Goal: Task Accomplishment & Management: Manage account settings

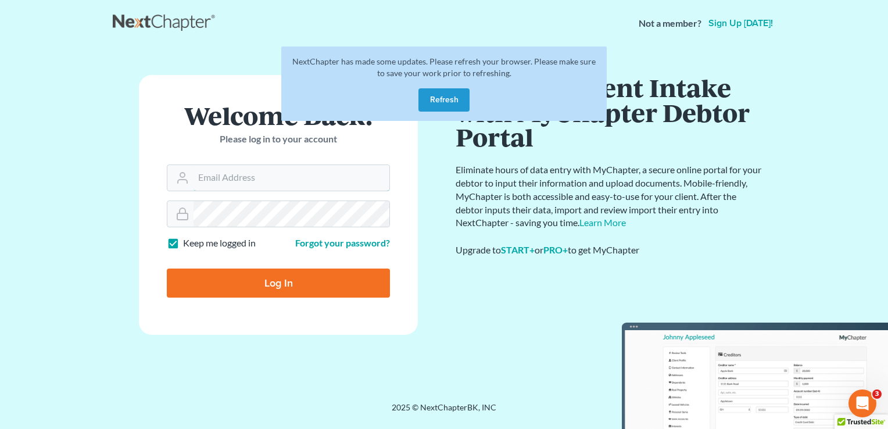
type input "[PERSON_NAME][EMAIL_ADDRESS][DOMAIN_NAME]"
click at [440, 103] on button "Refresh" at bounding box center [443, 99] width 51 height 23
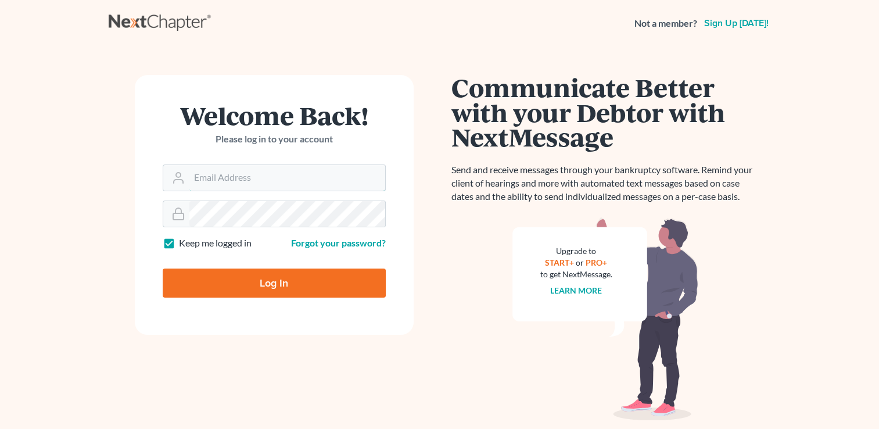
type input "kristi@littlelawofficeky.com"
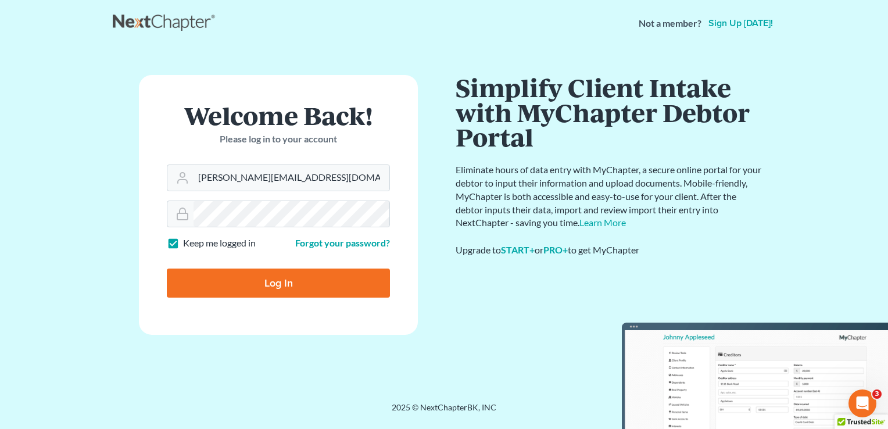
click at [272, 286] on input "Log In" at bounding box center [278, 282] width 223 height 29
type input "Thinking..."
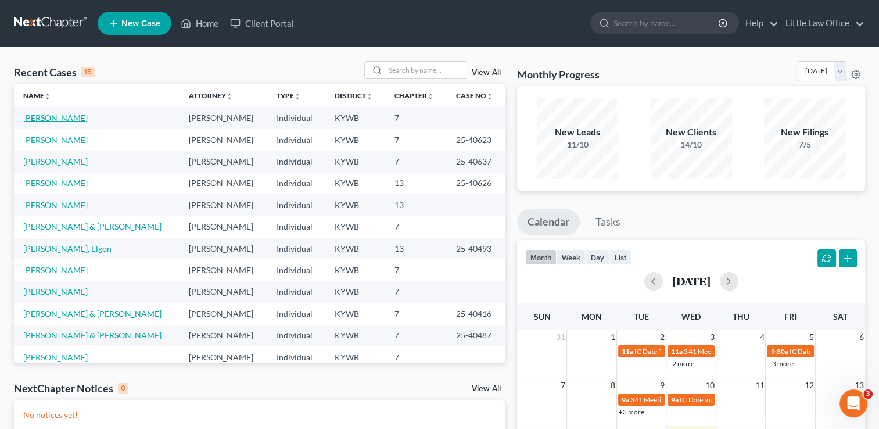
click at [67, 119] on link "[PERSON_NAME]" at bounding box center [55, 118] width 64 height 10
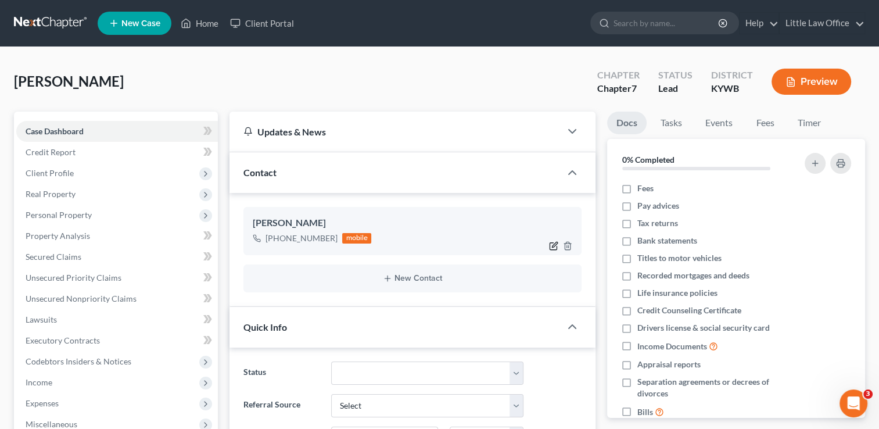
click at [551, 245] on icon "button" at bounding box center [553, 245] width 9 height 9
select select "0"
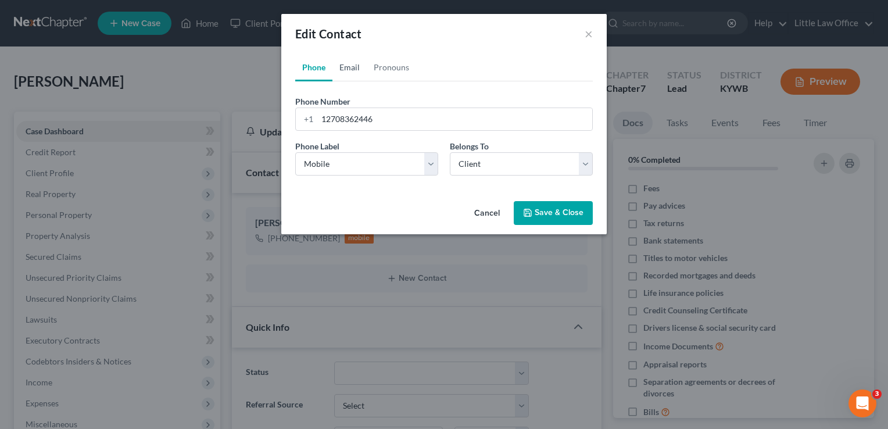
click at [352, 68] on link "Email" at bounding box center [349, 67] width 34 height 28
click at [349, 115] on input "email" at bounding box center [454, 119] width 275 height 22
click at [357, 123] on input "email" at bounding box center [454, 119] width 275 height 22
type input "[EMAIL_ADDRESS][DOMAIN_NAME]"
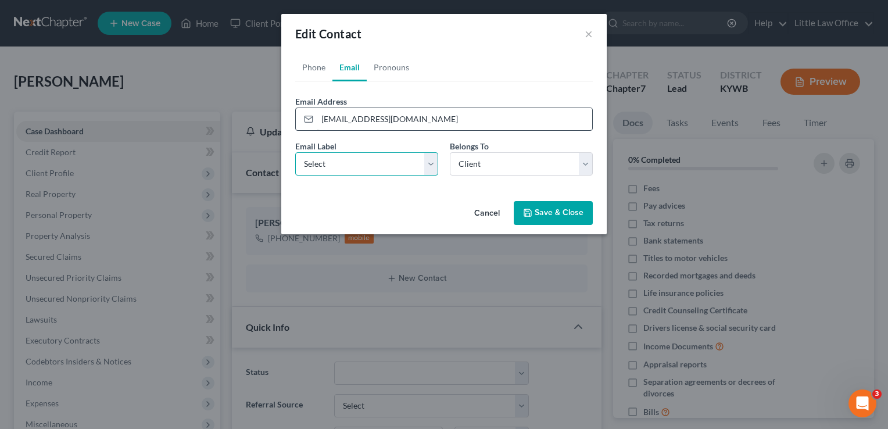
select select "0"
click at [570, 217] on button "Save & Close" at bounding box center [553, 213] width 79 height 24
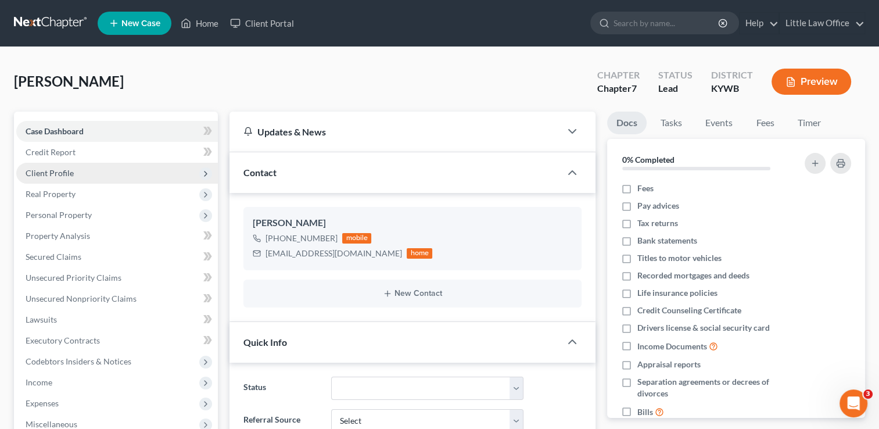
click at [47, 177] on span "Client Profile" at bounding box center [50, 173] width 48 height 10
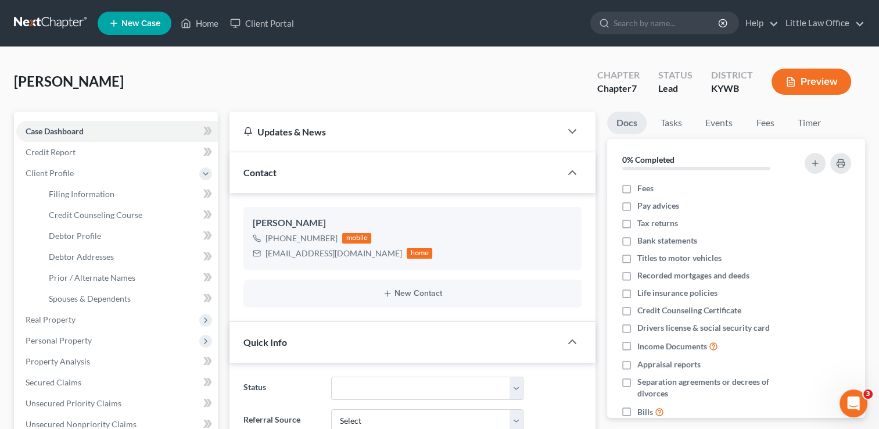
scroll to position [321, 0]
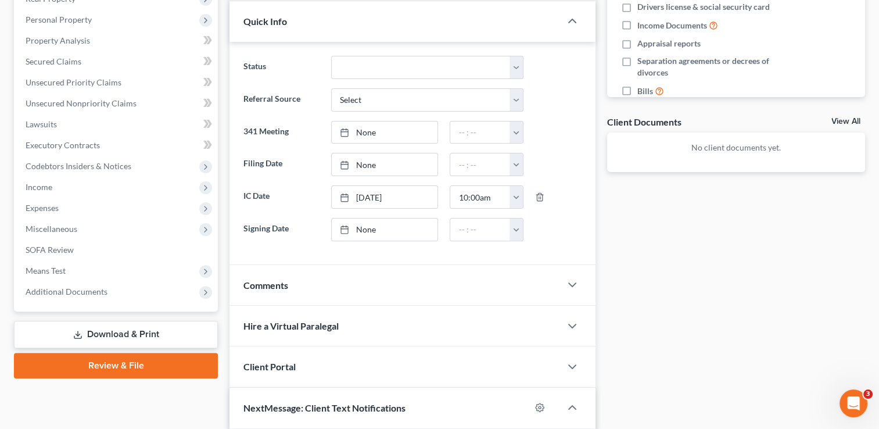
click at [310, 288] on div "Comments" at bounding box center [394, 285] width 331 height 40
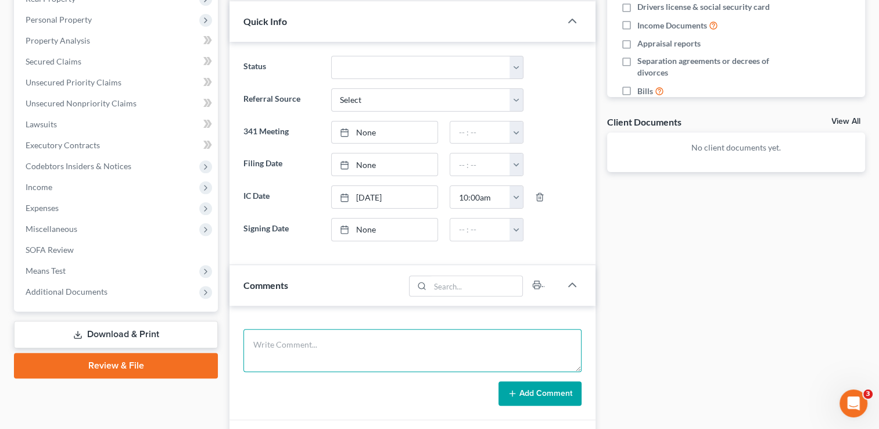
click at [314, 348] on textarea at bounding box center [412, 350] width 338 height 43
type textarea "/"
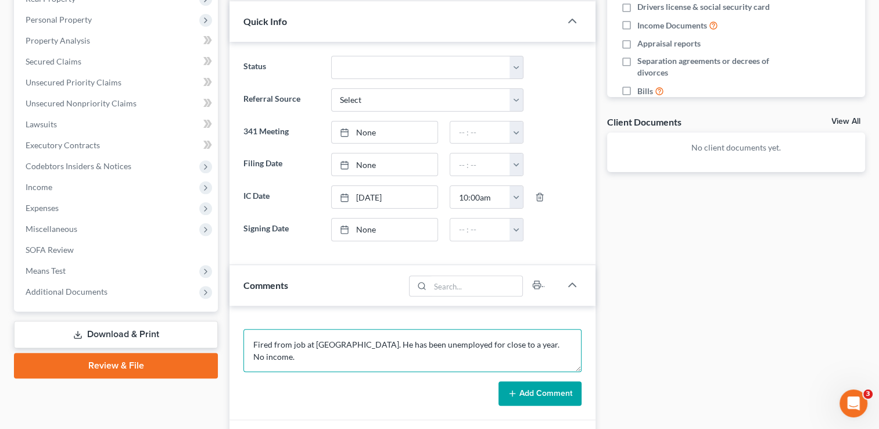
type textarea "Fired from job at [GEOGRAPHIC_DATA]. He has been unemployed for close to a year…"
click at [532, 392] on button "Add Comment" at bounding box center [539, 393] width 83 height 24
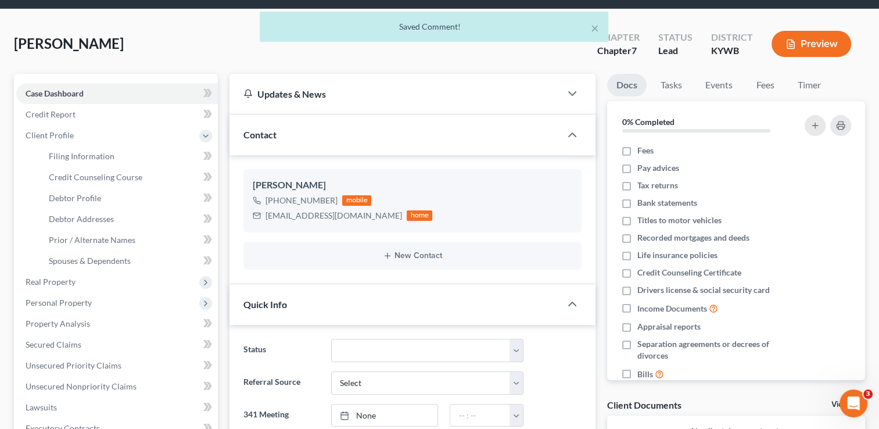
scroll to position [18, 0]
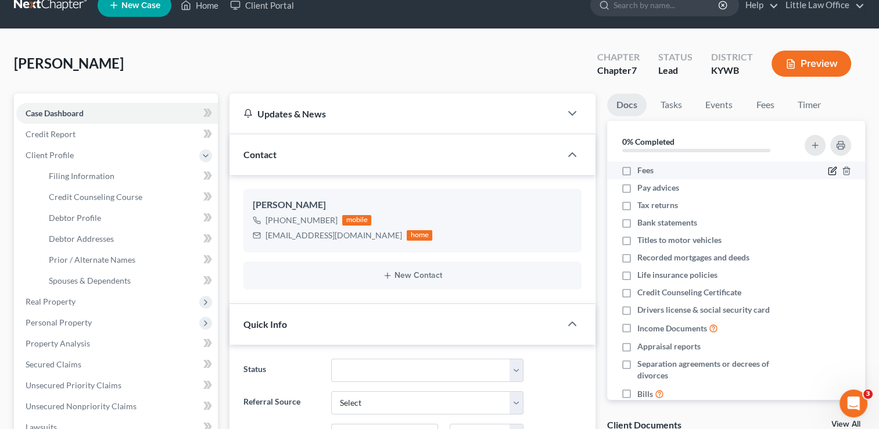
click at [831, 171] on icon "button" at bounding box center [833, 169] width 5 height 5
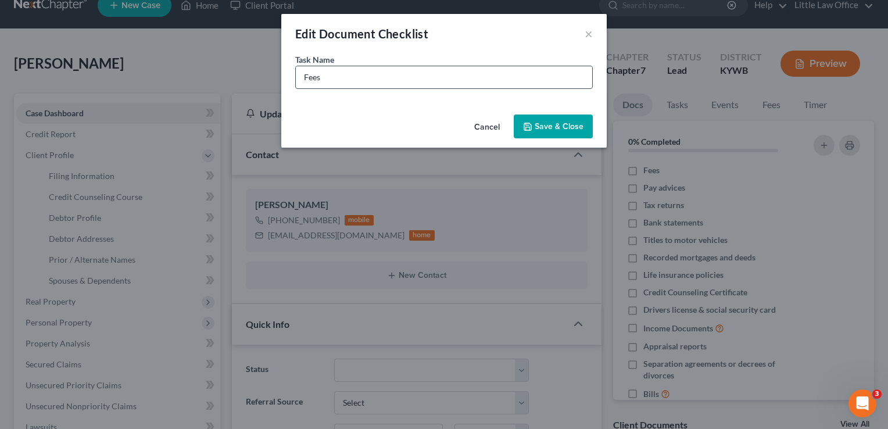
click at [454, 87] on input "Fees" at bounding box center [444, 77] width 296 height 22
type input "Fees - $1900"
click at [579, 129] on button "Save & Close" at bounding box center [553, 126] width 79 height 24
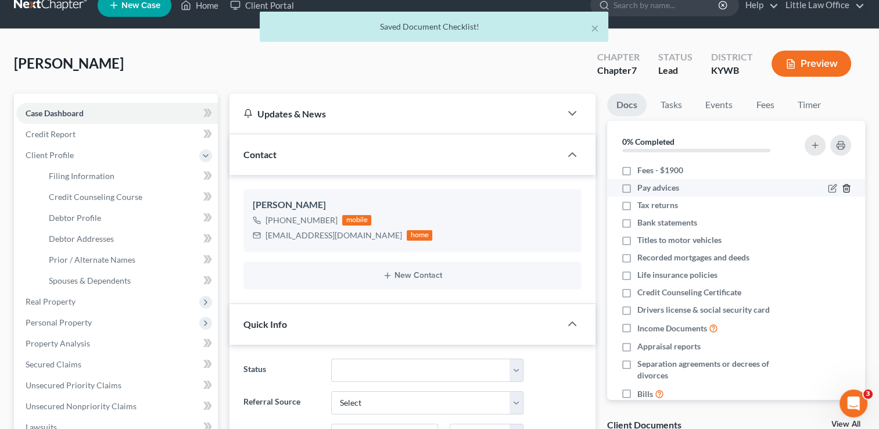
click at [842, 185] on icon "button" at bounding box center [846, 188] width 9 height 9
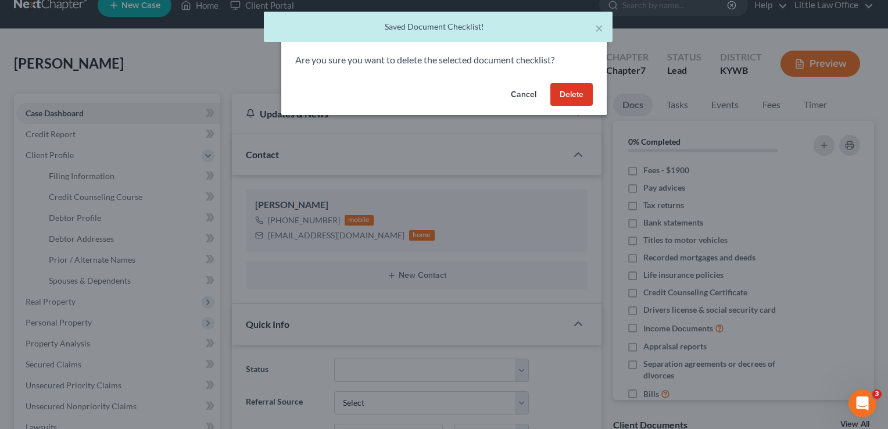
click at [576, 99] on button "Delete" at bounding box center [571, 94] width 42 height 23
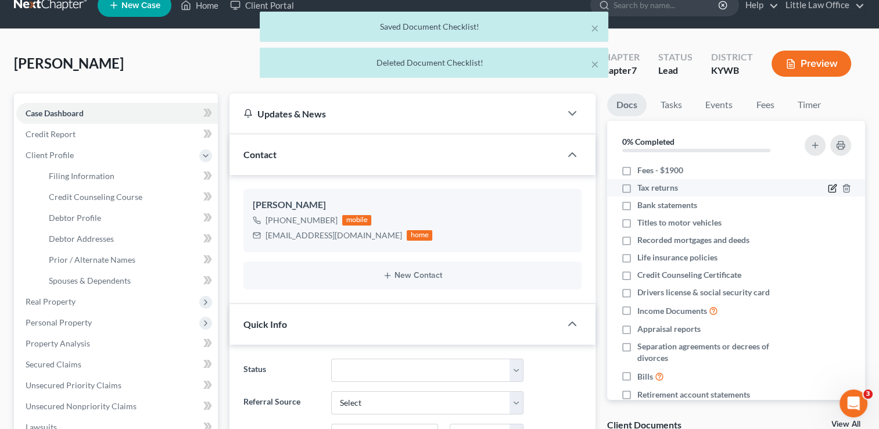
click at [828, 187] on icon "button" at bounding box center [832, 188] width 9 height 9
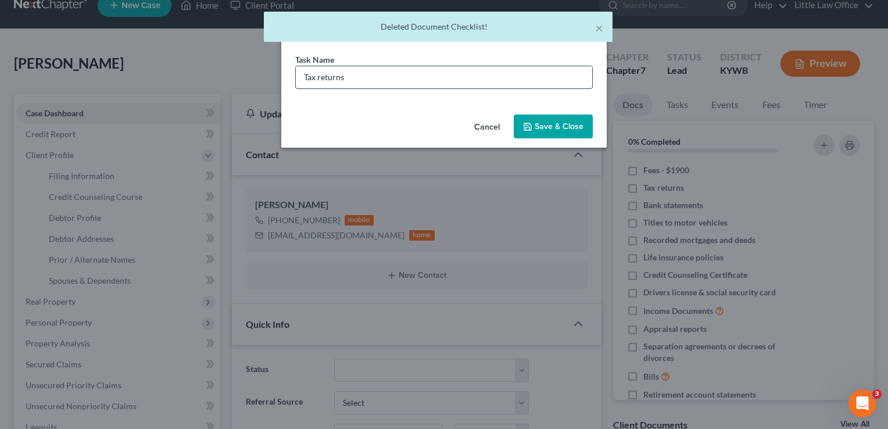
click at [365, 77] on input "Tax returns" at bounding box center [444, 77] width 296 height 22
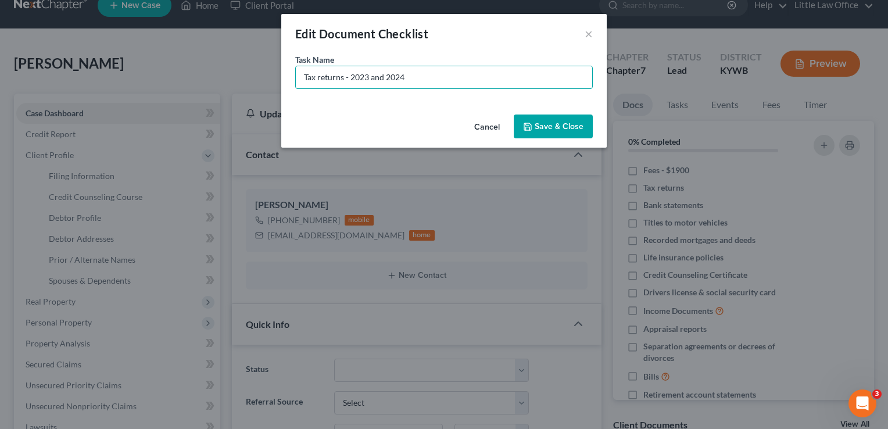
type input "Tax returns - 2023 and 2024"
click at [547, 125] on button "Save & Close" at bounding box center [553, 126] width 79 height 24
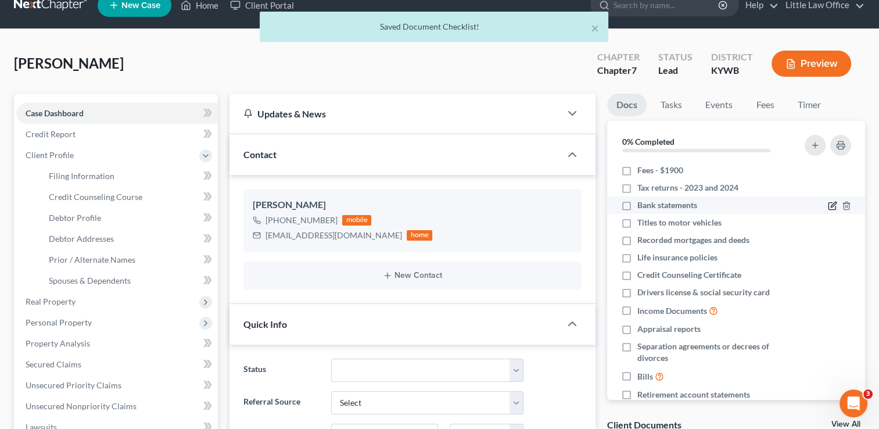
click at [828, 209] on icon "button" at bounding box center [832, 205] width 9 height 9
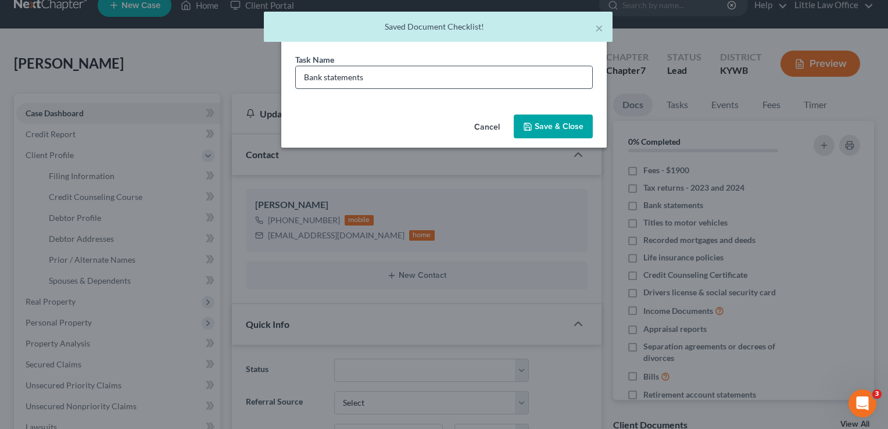
click at [434, 84] on input "Bank statements" at bounding box center [444, 77] width 296 height 22
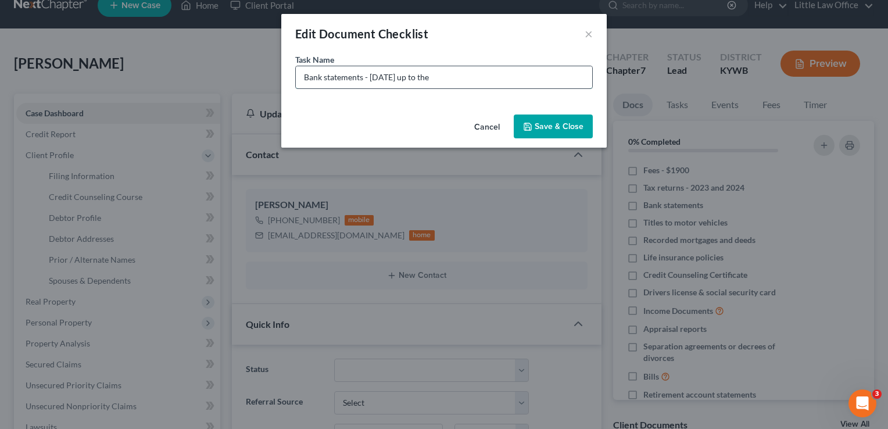
type input "Bank statements - [DATE] up to the"
click at [434, 84] on input "Bank statements - [DATE] up to the" at bounding box center [444, 77] width 296 height 22
type input "Bank statements - [DATE] up to the date we file your case"
click at [550, 120] on button "Save & Close" at bounding box center [553, 126] width 79 height 24
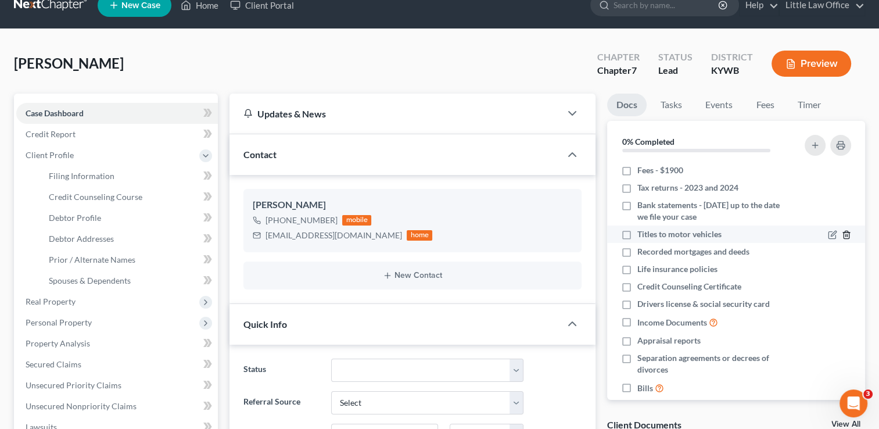
click at [843, 231] on icon "button" at bounding box center [845, 235] width 5 height 8
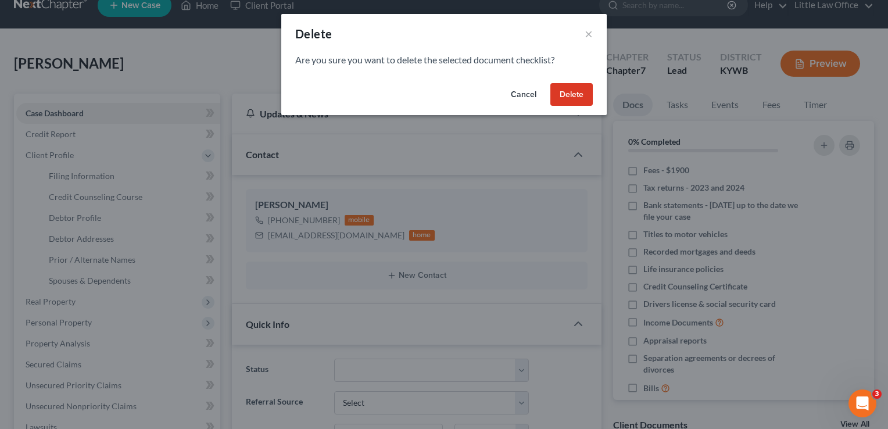
click at [569, 95] on button "Delete" at bounding box center [571, 94] width 42 height 23
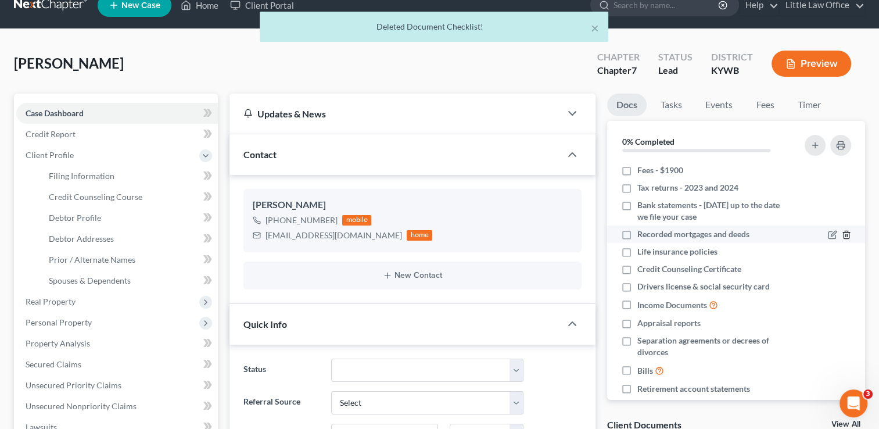
click at [847, 235] on line "button" at bounding box center [847, 236] width 0 height 2
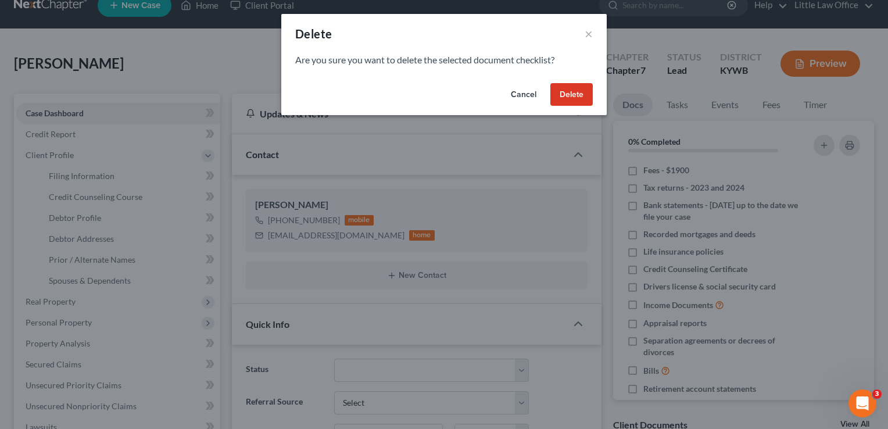
click at [523, 92] on button "Cancel" at bounding box center [523, 94] width 44 height 23
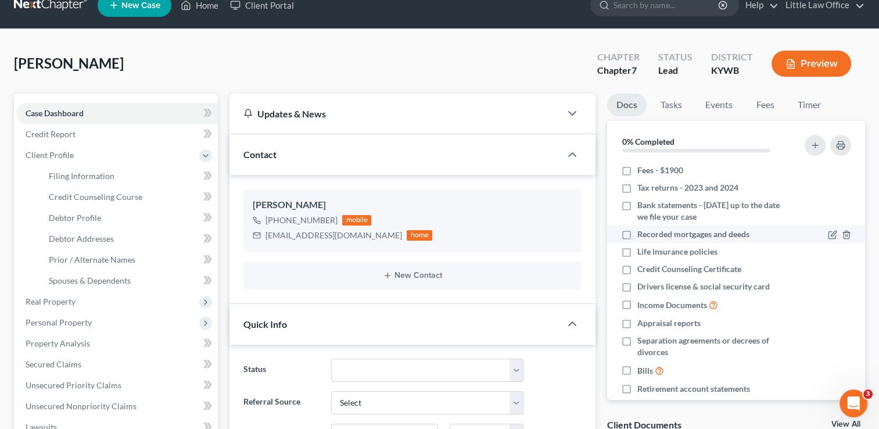
click at [637, 235] on label "Recorded mortgages and deeds" at bounding box center [693, 234] width 112 height 12
click at [642, 235] on input "Recorded mortgages and deeds" at bounding box center [646, 232] width 8 height 8
checkbox input "true"
click at [843, 253] on icon "button" at bounding box center [845, 253] width 5 height 8
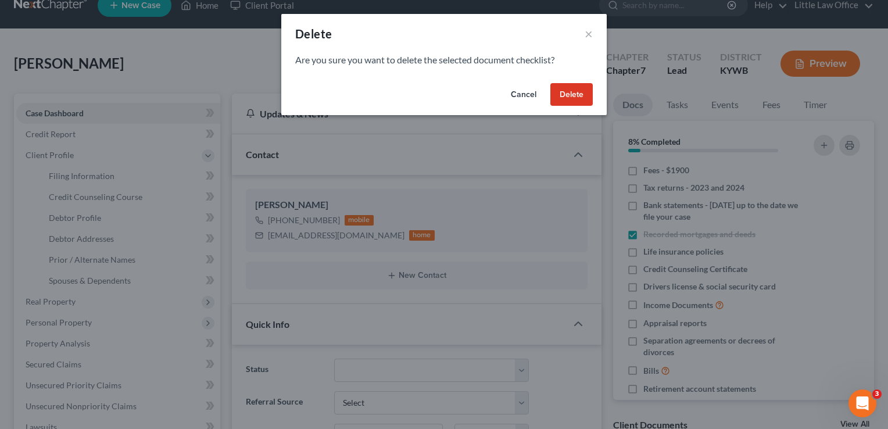
click at [569, 100] on button "Delete" at bounding box center [571, 94] width 42 height 23
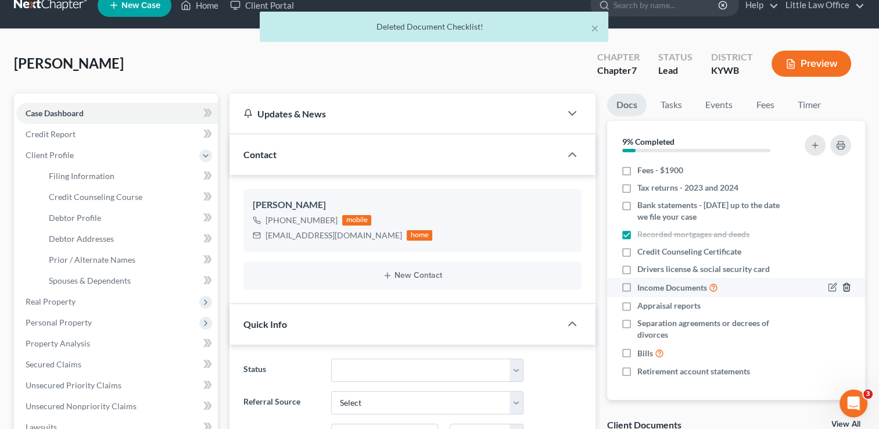
click at [849, 286] on icon "button" at bounding box center [845, 287] width 5 height 8
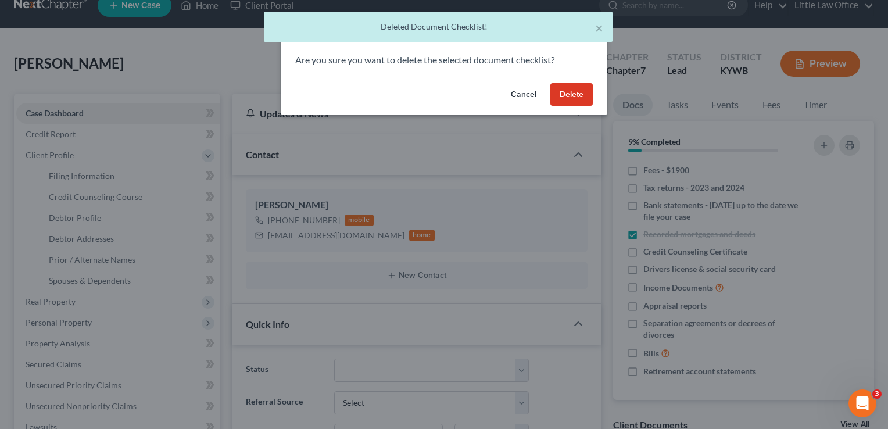
click at [570, 94] on button "Delete" at bounding box center [571, 94] width 42 height 23
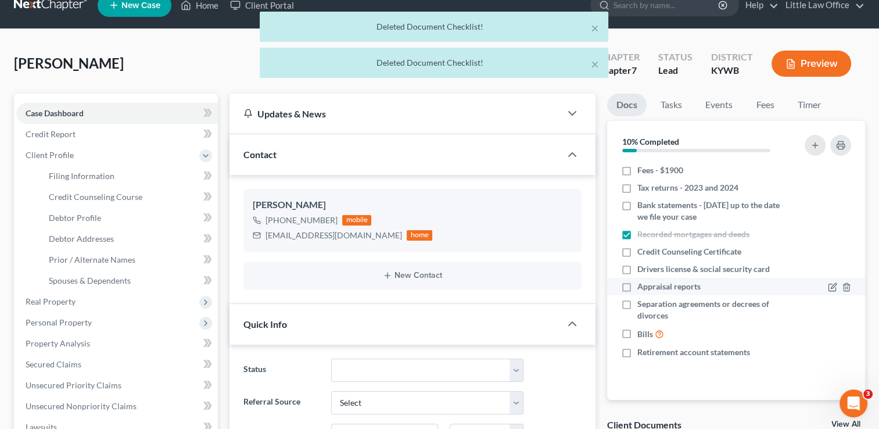
click at [637, 285] on label "Appraisal reports" at bounding box center [668, 287] width 63 height 12
click at [642, 285] on input "Appraisal reports" at bounding box center [646, 285] width 8 height 8
checkbox input "true"
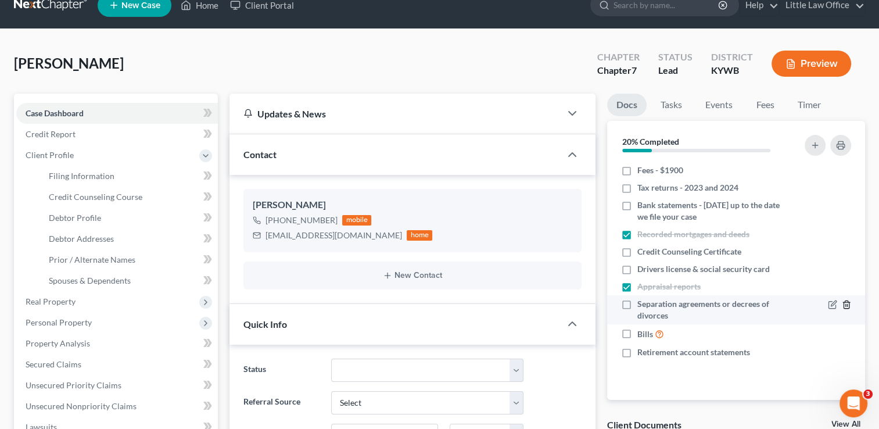
click at [848, 307] on icon "button" at bounding box center [845, 305] width 5 height 8
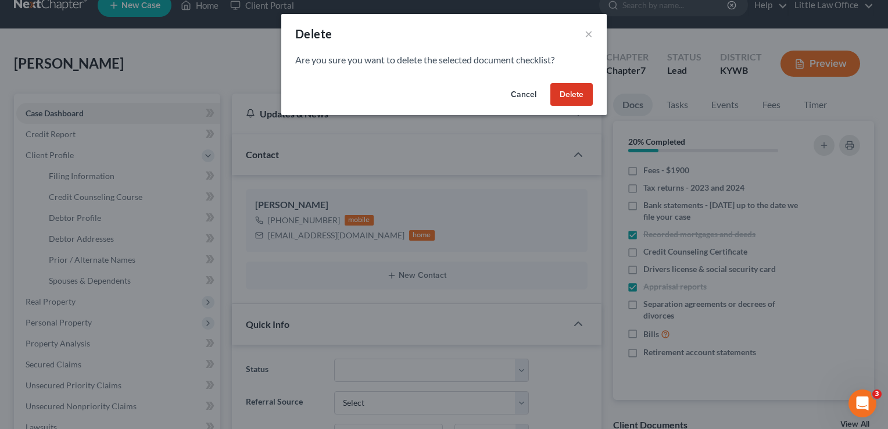
click at [576, 92] on button "Delete" at bounding box center [571, 94] width 42 height 23
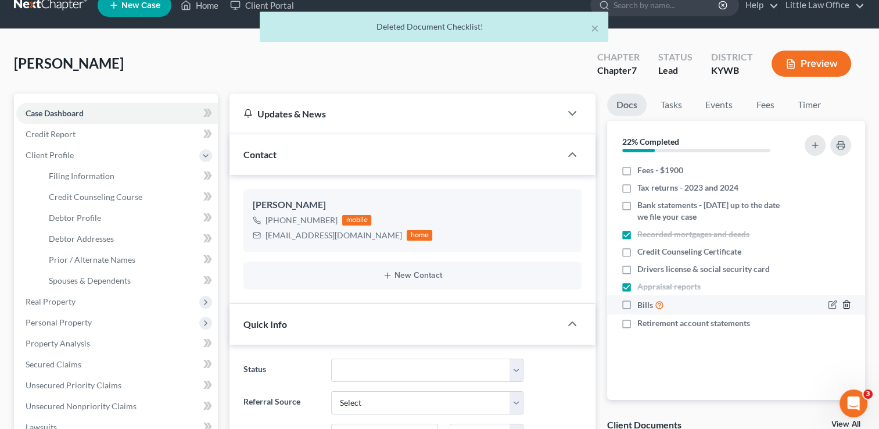
click at [848, 306] on icon "button" at bounding box center [846, 304] width 9 height 9
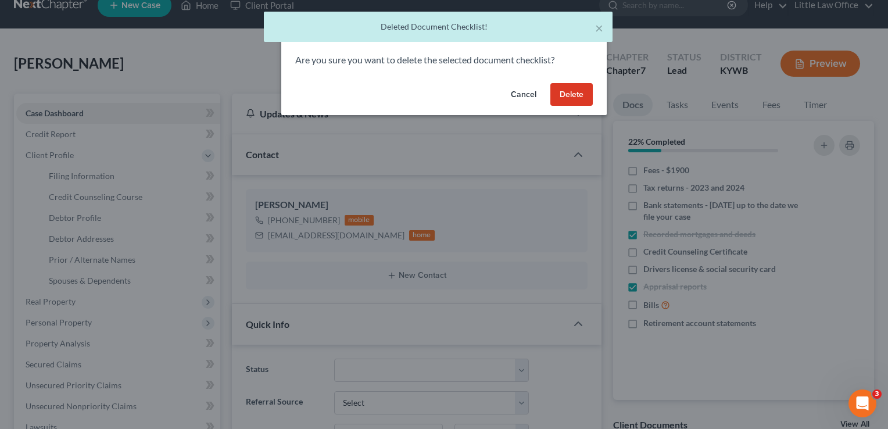
click at [586, 92] on button "Delete" at bounding box center [571, 94] width 42 height 23
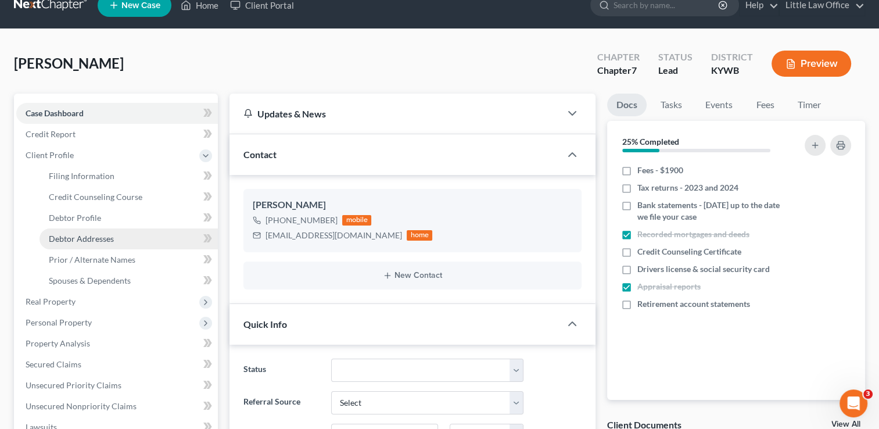
click at [100, 231] on link "Debtor Addresses" at bounding box center [129, 238] width 178 height 21
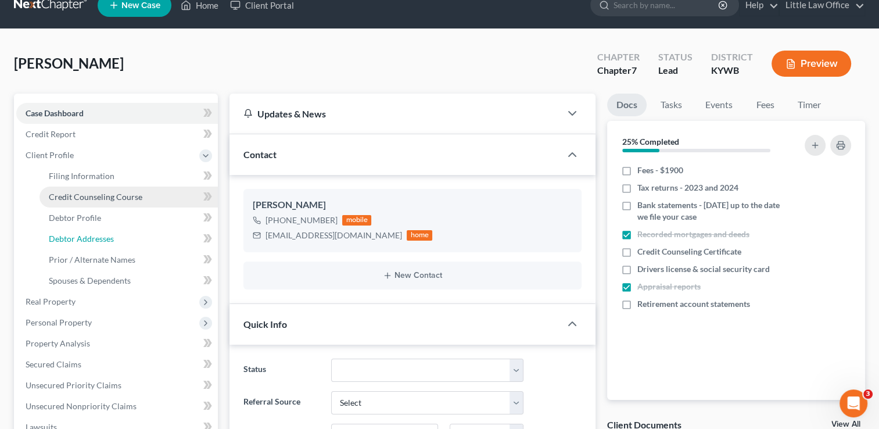
select select "0"
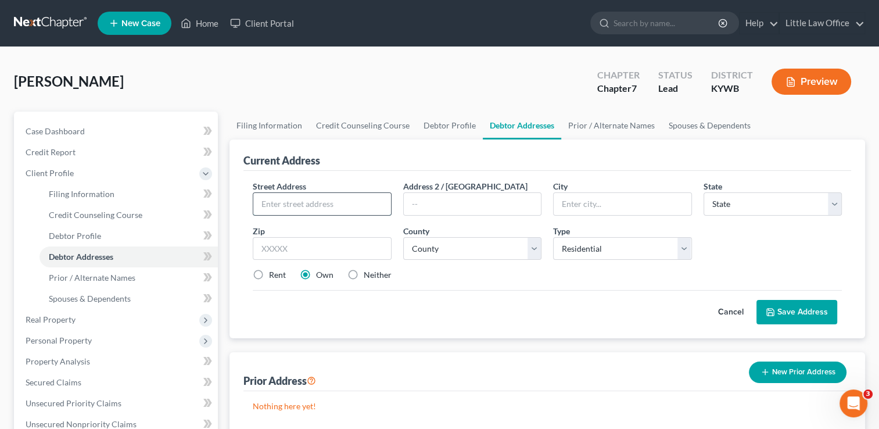
click at [267, 203] on input "text" at bounding box center [321, 204] width 137 height 22
type input "[GEOGRAPHIC_DATA]"
type input "42431"
type input "[GEOGRAPHIC_DATA]"
select select "18"
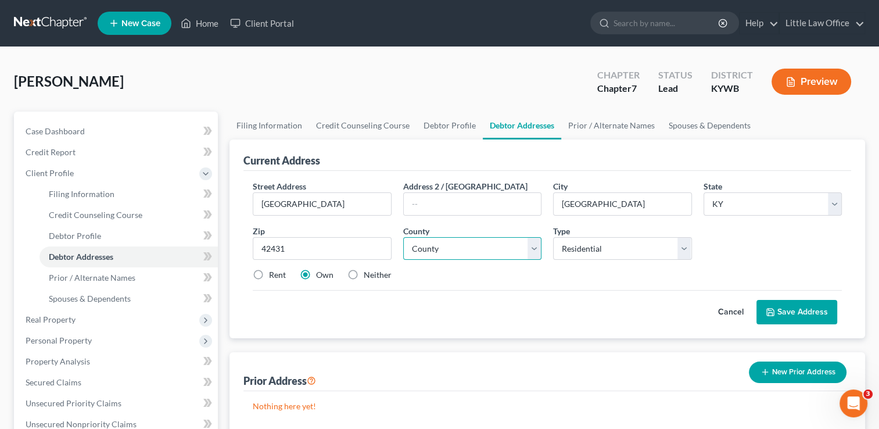
click at [538, 254] on select "County [GEOGRAPHIC_DATA] [GEOGRAPHIC_DATA] [GEOGRAPHIC_DATA] [GEOGRAPHIC_DATA] …" at bounding box center [472, 248] width 138 height 23
select select "53"
click at [403, 237] on select "County [GEOGRAPHIC_DATA] [GEOGRAPHIC_DATA] [GEOGRAPHIC_DATA] [GEOGRAPHIC_DATA] …" at bounding box center [472, 248] width 138 height 23
click at [364, 279] on label "Neither" at bounding box center [378, 275] width 28 height 12
click at [368, 277] on input "Neither" at bounding box center [372, 273] width 8 height 8
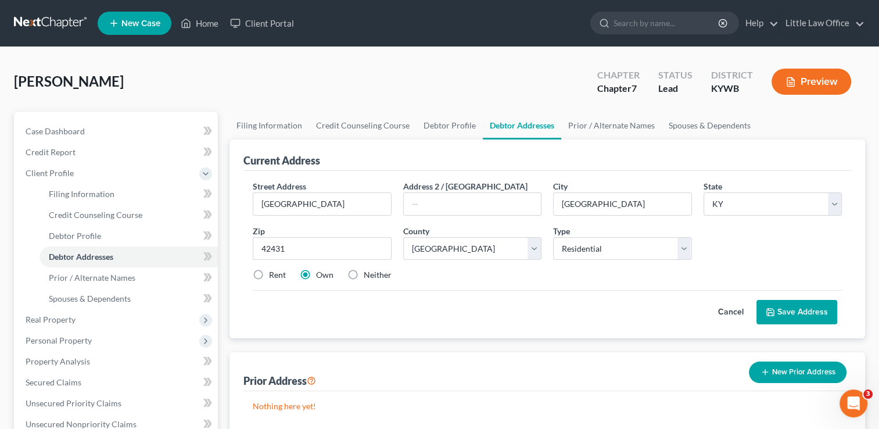
radio input "true"
click at [776, 318] on button "Save Address" at bounding box center [796, 312] width 81 height 24
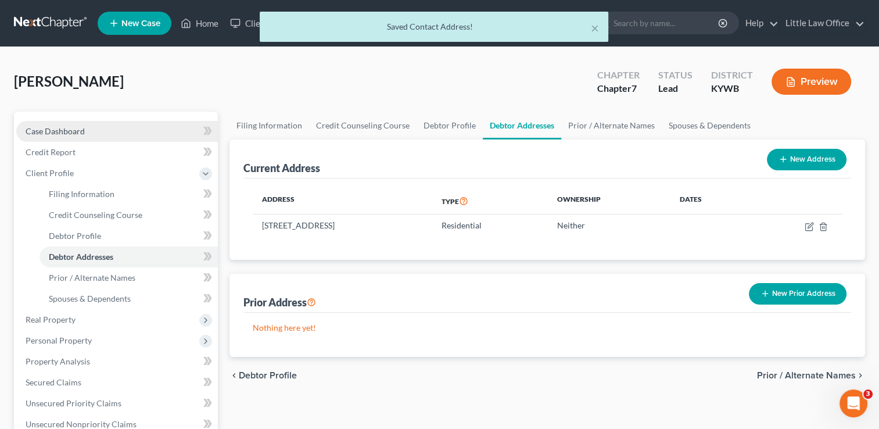
click at [87, 131] on link "Case Dashboard" at bounding box center [117, 131] width 202 height 21
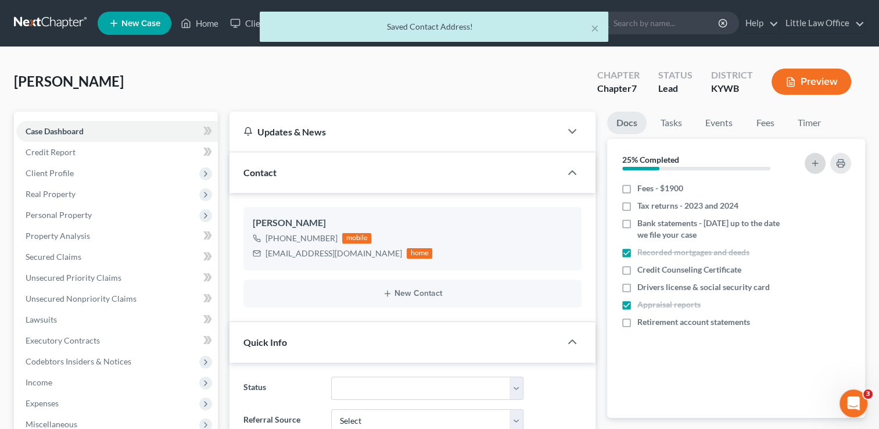
click at [816, 166] on icon "button" at bounding box center [814, 163] width 9 height 9
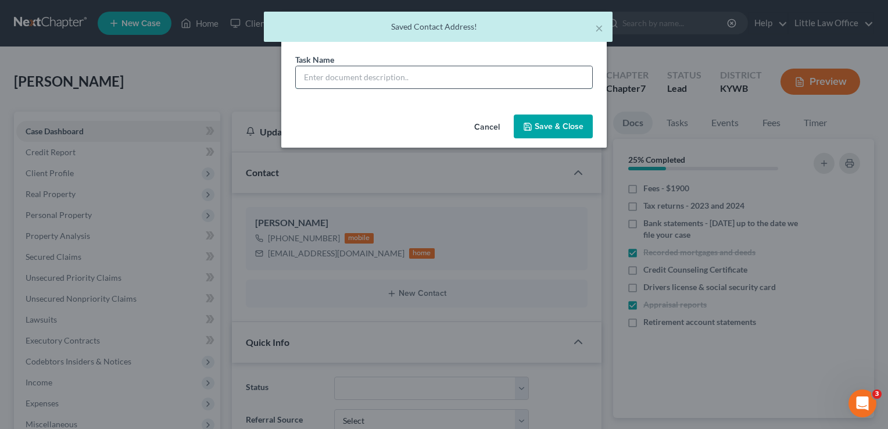
click at [416, 80] on input "text" at bounding box center [444, 77] width 296 height 22
click at [416, 80] on input "P" at bounding box center [444, 77] width 296 height 22
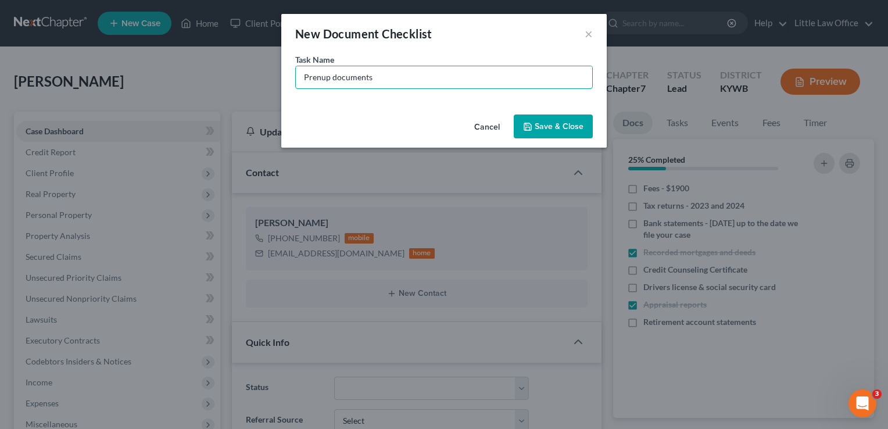
type input "Prenup documents"
click at [569, 135] on button "Save & Close" at bounding box center [553, 126] width 79 height 24
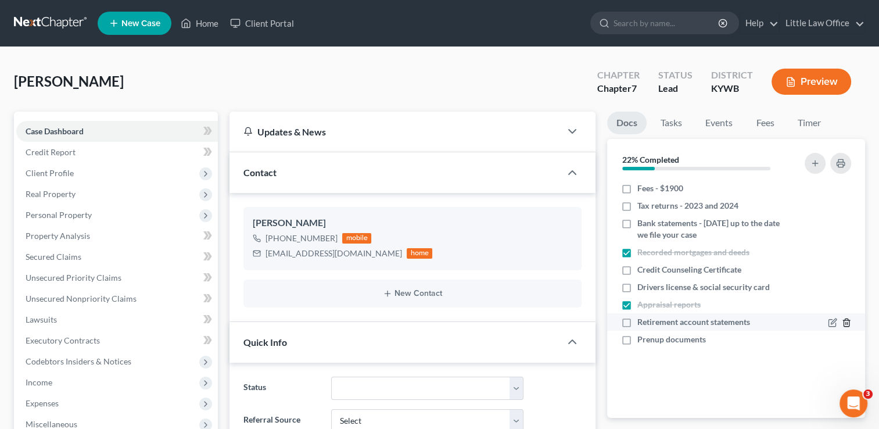
click at [844, 324] on icon "button" at bounding box center [846, 322] width 9 height 9
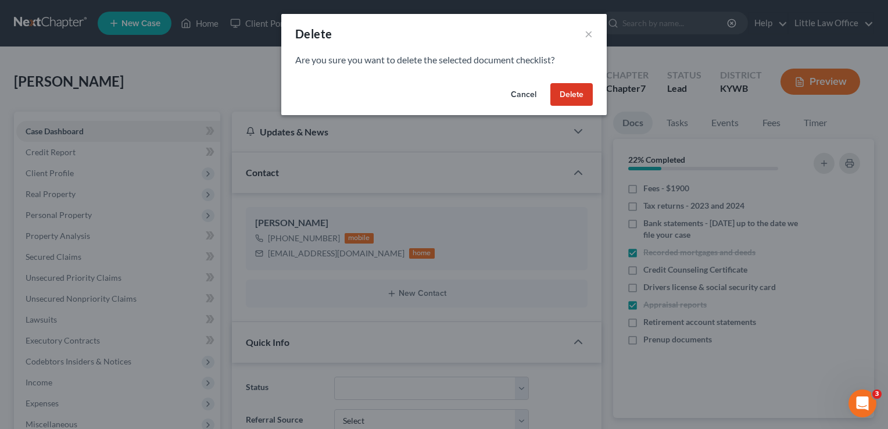
click at [575, 99] on button "Delete" at bounding box center [571, 94] width 42 height 23
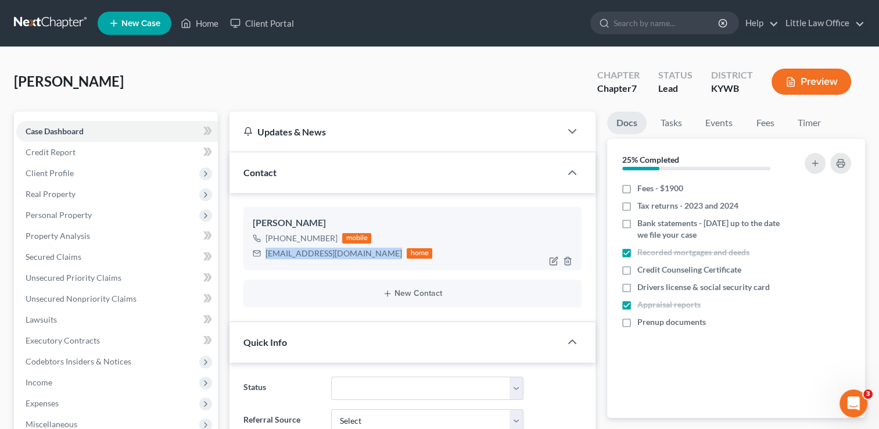
drag, startPoint x: 264, startPoint y: 253, endPoint x: 378, endPoint y: 259, distance: 114.0
click at [378, 259] on div "[EMAIL_ADDRESS][DOMAIN_NAME] home" at bounding box center [343, 253] width 180 height 15
copy div "[EMAIL_ADDRESS][DOMAIN_NAME]"
click at [853, 29] on link "Little Law Office" at bounding box center [822, 23] width 85 height 21
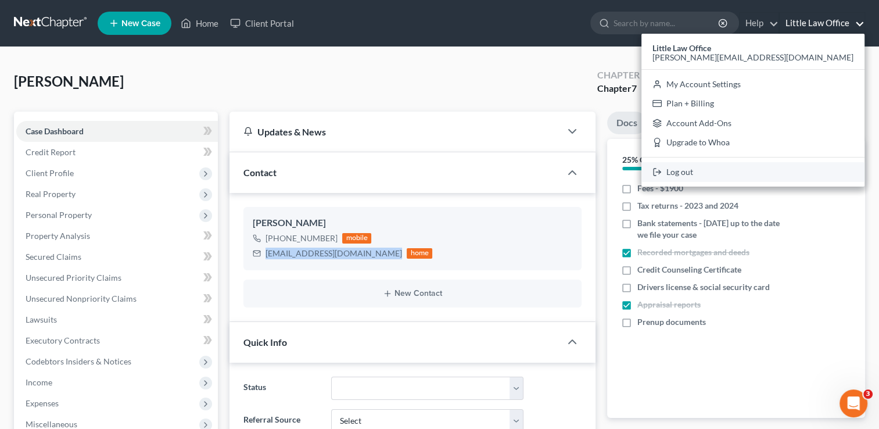
click at [789, 175] on link "Log out" at bounding box center [752, 172] width 223 height 20
